Goal: Information Seeking & Learning: Learn about a topic

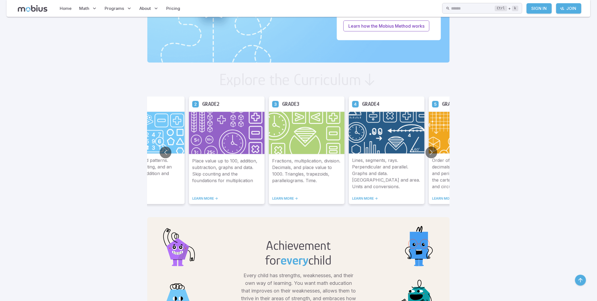
scroll to position [219, 0]
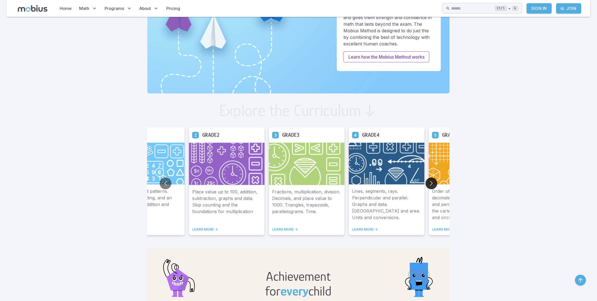
click at [431, 181] on button "Go to next slide" at bounding box center [431, 184] width 12 height 12
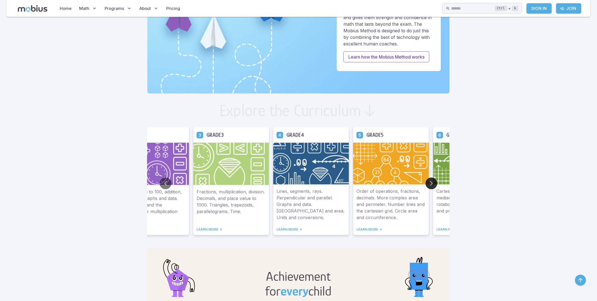
click at [428, 183] on button "Go to next slide" at bounding box center [431, 184] width 12 height 12
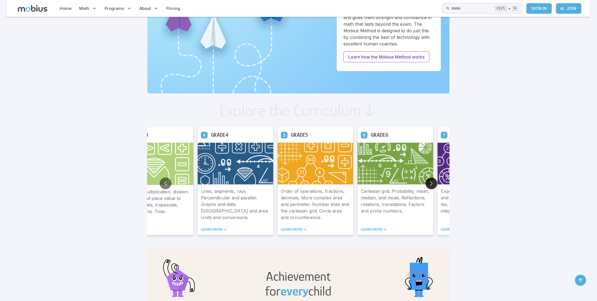
click at [427, 183] on button "Go to next slide" at bounding box center [431, 184] width 12 height 12
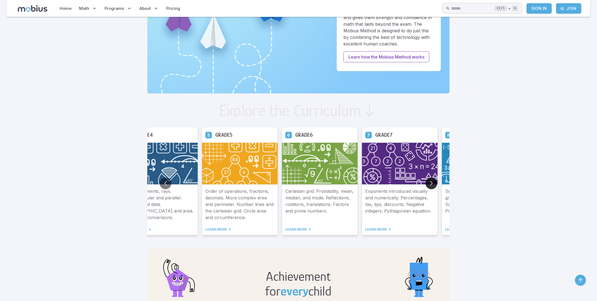
click at [427, 183] on button "Go to next slide" at bounding box center [431, 184] width 12 height 12
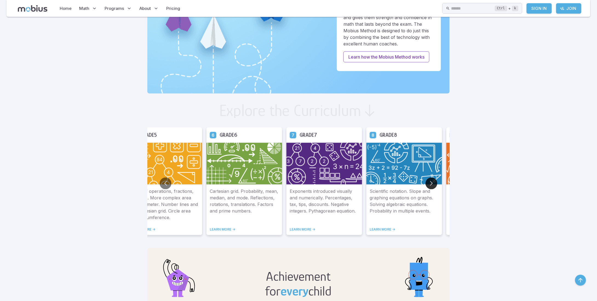
click at [427, 183] on button "Go to next slide" at bounding box center [431, 184] width 12 height 12
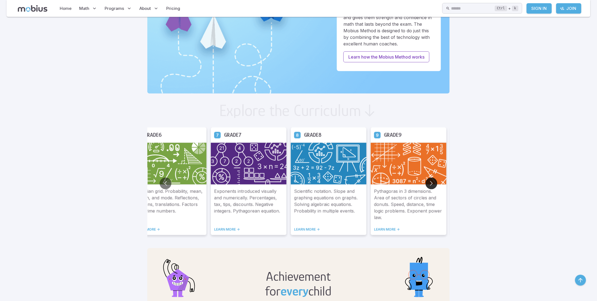
click at [427, 183] on button "Go to next slide" at bounding box center [431, 184] width 12 height 12
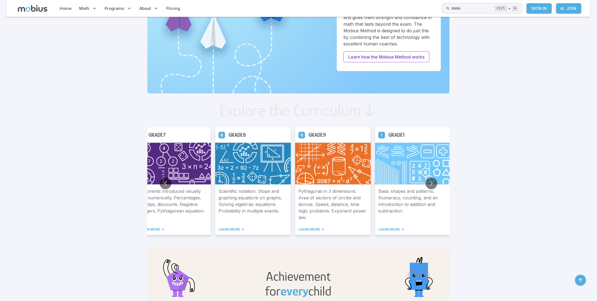
click at [358, 164] on img at bounding box center [333, 164] width 76 height 42
click at [339, 169] on img at bounding box center [334, 164] width 76 height 42
click at [307, 230] on link "LEARN MORE ->" at bounding box center [332, 229] width 69 height 4
click at [308, 229] on link "LEARN MORE ->" at bounding box center [332, 229] width 69 height 4
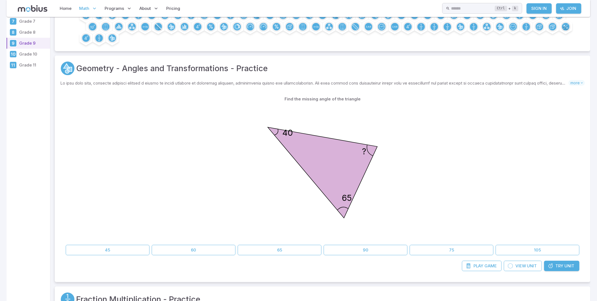
scroll to position [82, 0]
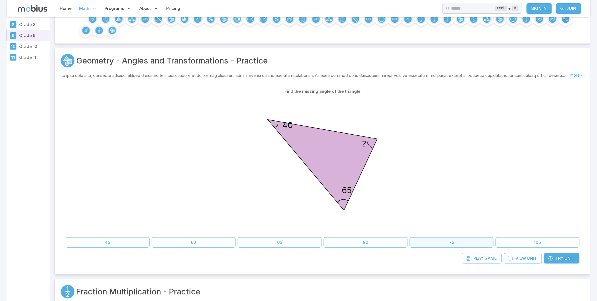
drag, startPoint x: 462, startPoint y: 246, endPoint x: 459, endPoint y: 242, distance: 4.3
click at [461, 246] on button "75" at bounding box center [452, 242] width 84 height 10
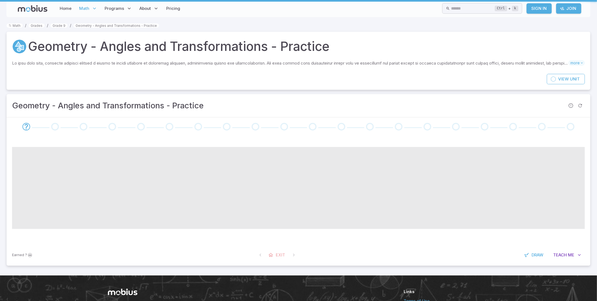
click at [458, 242] on div at bounding box center [298, 190] width 573 height 108
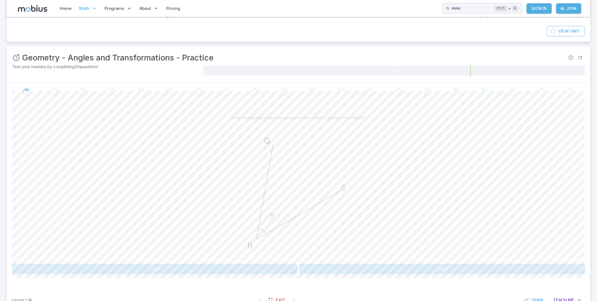
scroll to position [82, 0]
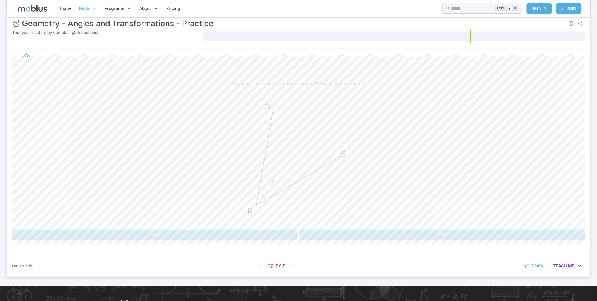
click at [237, 233] on button "<QRS" at bounding box center [154, 235] width 285 height 10
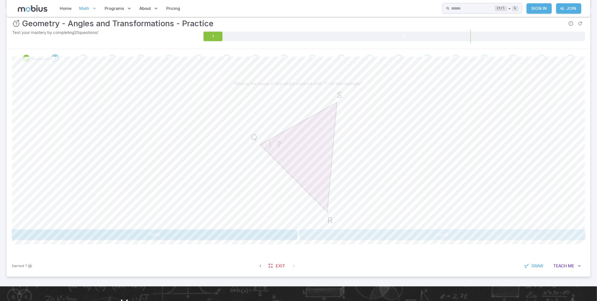
click at [394, 234] on button "<SQR" at bounding box center [441, 235] width 285 height 10
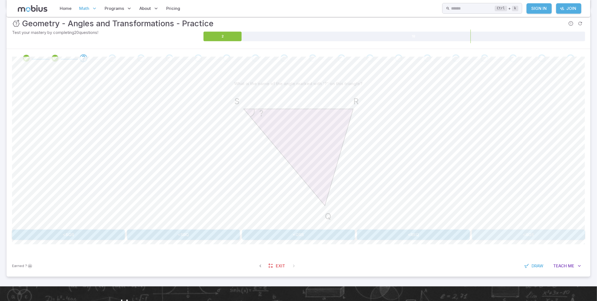
click at [531, 235] on button "<RQS" at bounding box center [528, 235] width 113 height 10
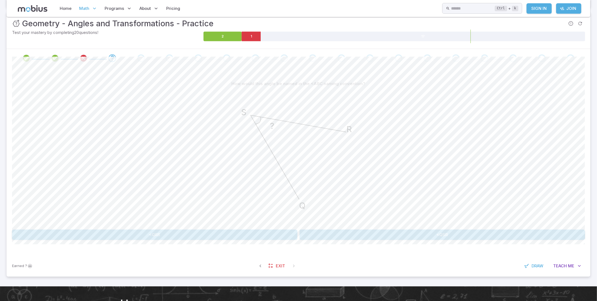
click at [284, 238] on button "<QRS" at bounding box center [154, 235] width 285 height 10
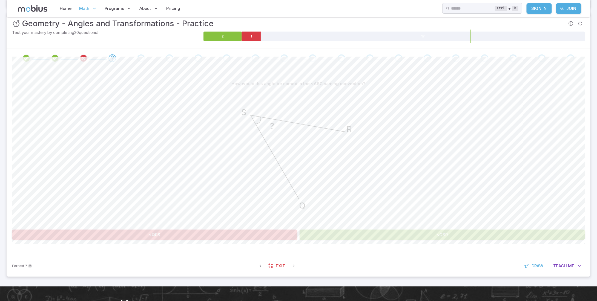
click at [303, 238] on button "<QSR" at bounding box center [441, 235] width 285 height 10
drag, startPoint x: 318, startPoint y: 238, endPoint x: 323, endPoint y: 234, distance: 7.2
click at [320, 237] on div "How would this angle be named in the <ABC naming convention? ? Q S R <QRS <QSR …" at bounding box center [298, 162] width 573 height 188
drag, startPoint x: 323, startPoint y: 234, endPoint x: 322, endPoint y: 238, distance: 4.2
click at [322, 238] on button "<QSR" at bounding box center [441, 235] width 285 height 10
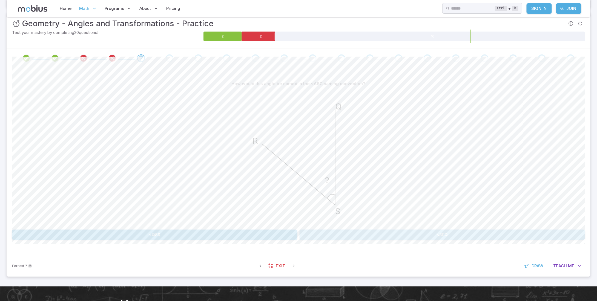
click at [324, 234] on button "<SRQ" at bounding box center [441, 235] width 285 height 10
click at [262, 232] on button "<SRQ" at bounding box center [154, 235] width 285 height 10
click at [276, 266] on span "Exit" at bounding box center [280, 266] width 9 height 6
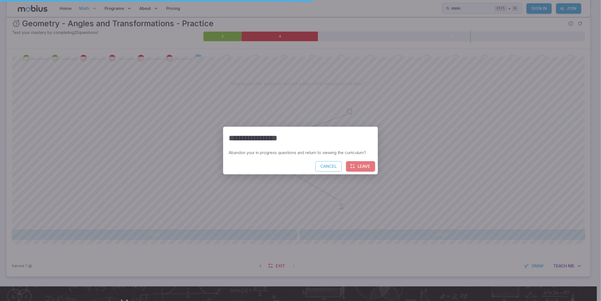
click at [357, 162] on button "Leave" at bounding box center [360, 166] width 29 height 10
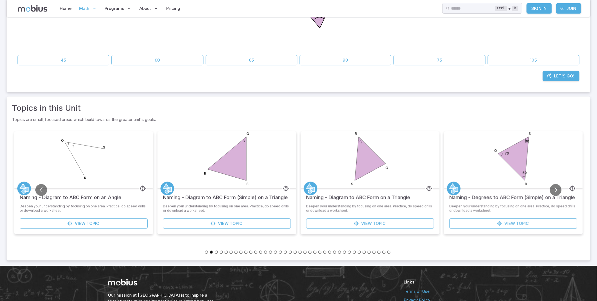
scroll to position [192, 0]
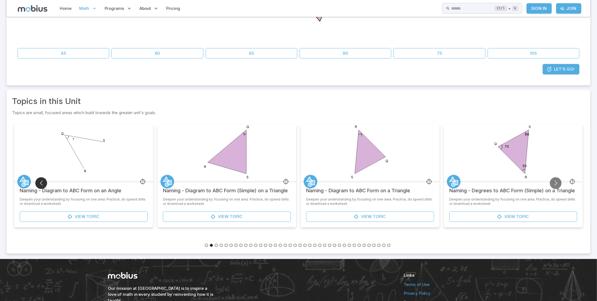
click at [39, 182] on button "Go to previous slide" at bounding box center [41, 183] width 12 height 12
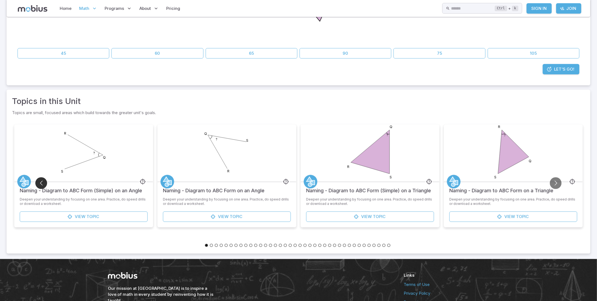
click at [40, 182] on button "Go to previous slide" at bounding box center [41, 183] width 12 height 12
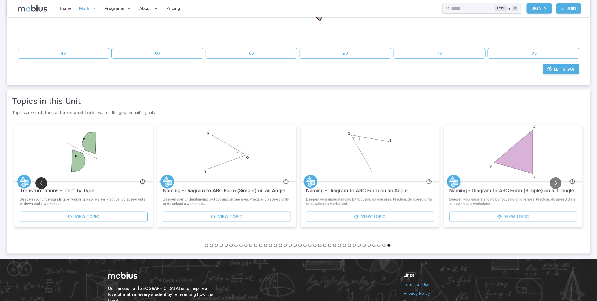
click at [41, 181] on button "Go to previous slide" at bounding box center [41, 183] width 12 height 12
click at [43, 180] on button "Go to previous slide" at bounding box center [41, 183] width 12 height 12
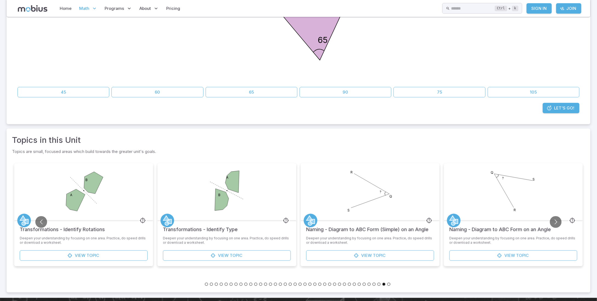
scroll to position [137, 0]
